Goal: Navigation & Orientation: Find specific page/section

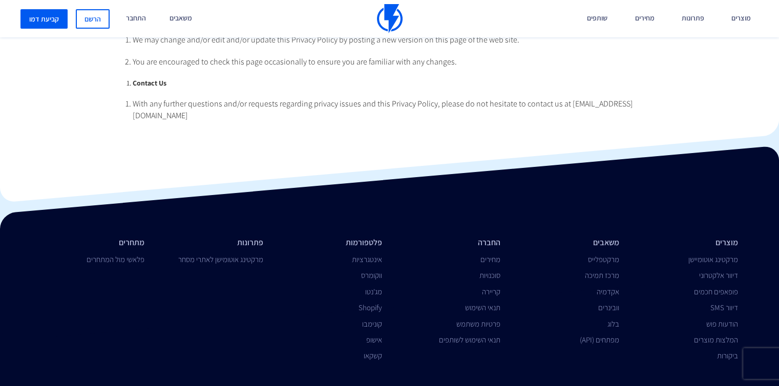
scroll to position [2457, 0]
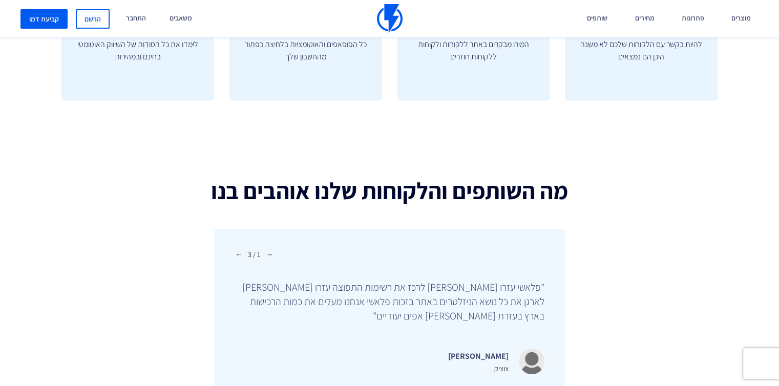
scroll to position [3516, 0]
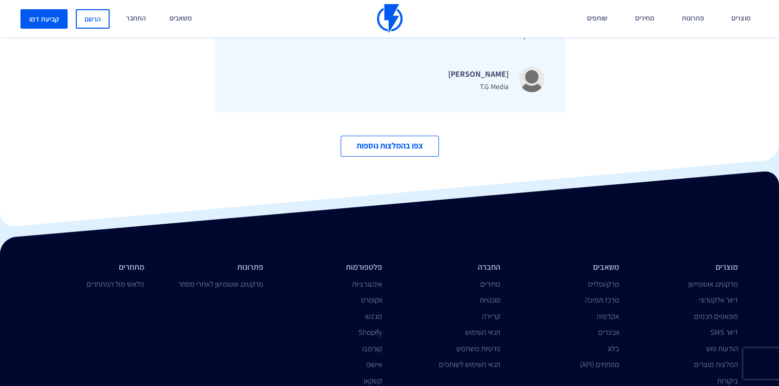
scroll to position [3507, 0]
